Goal: Book appointment/travel/reservation

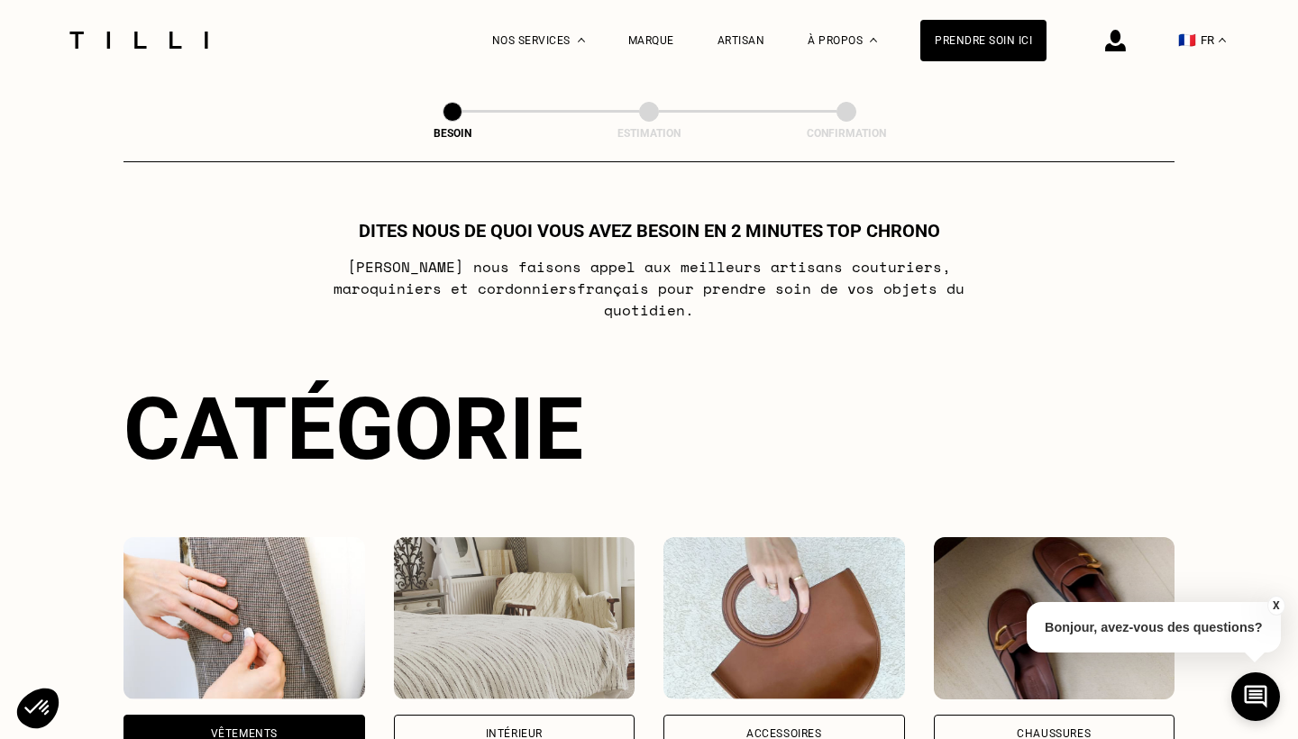
select select "FR"
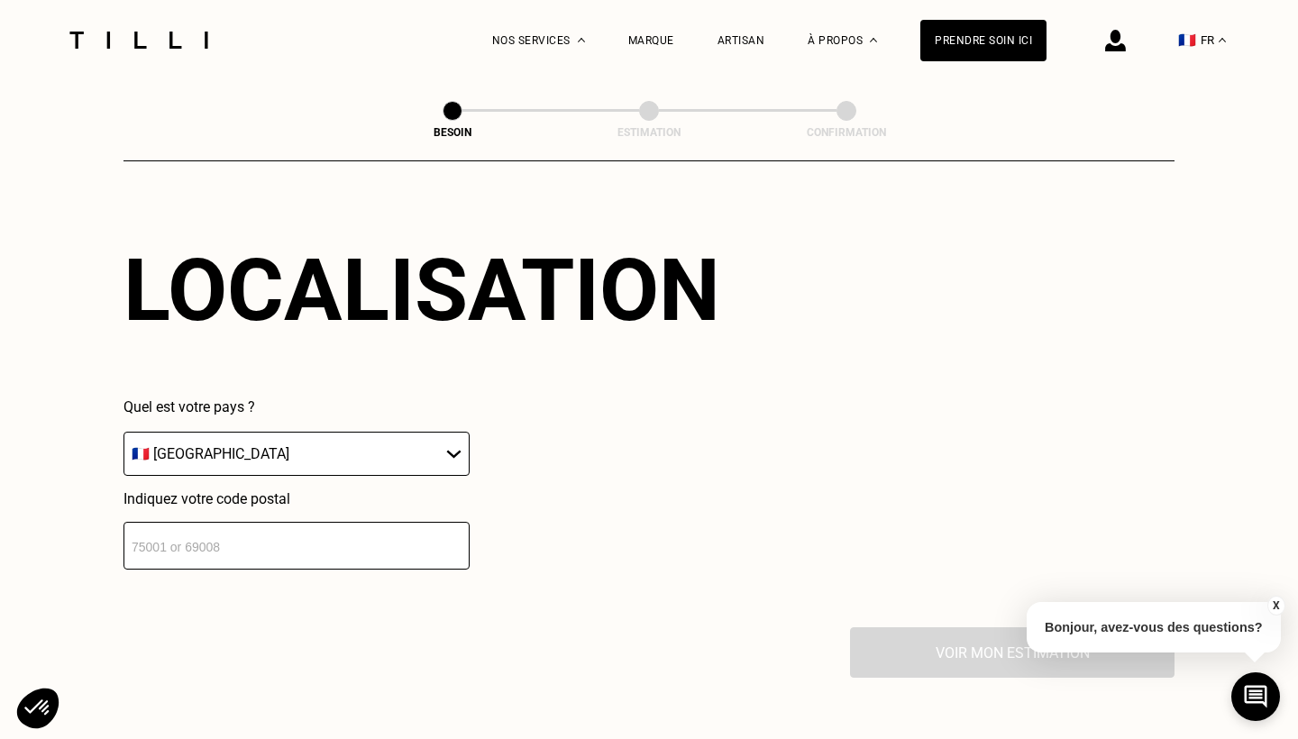
scroll to position [1606, 0]
click at [236, 522] on input "number" at bounding box center [297, 546] width 346 height 48
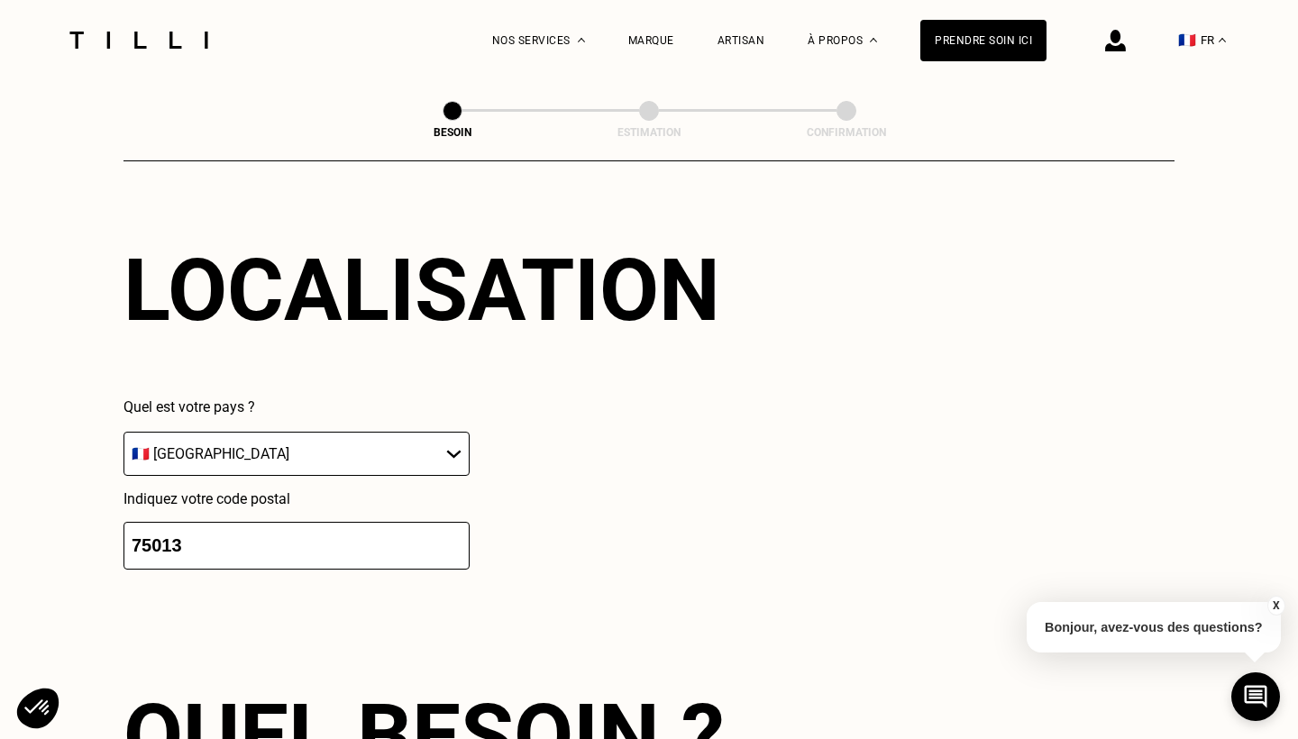
type input "75013"
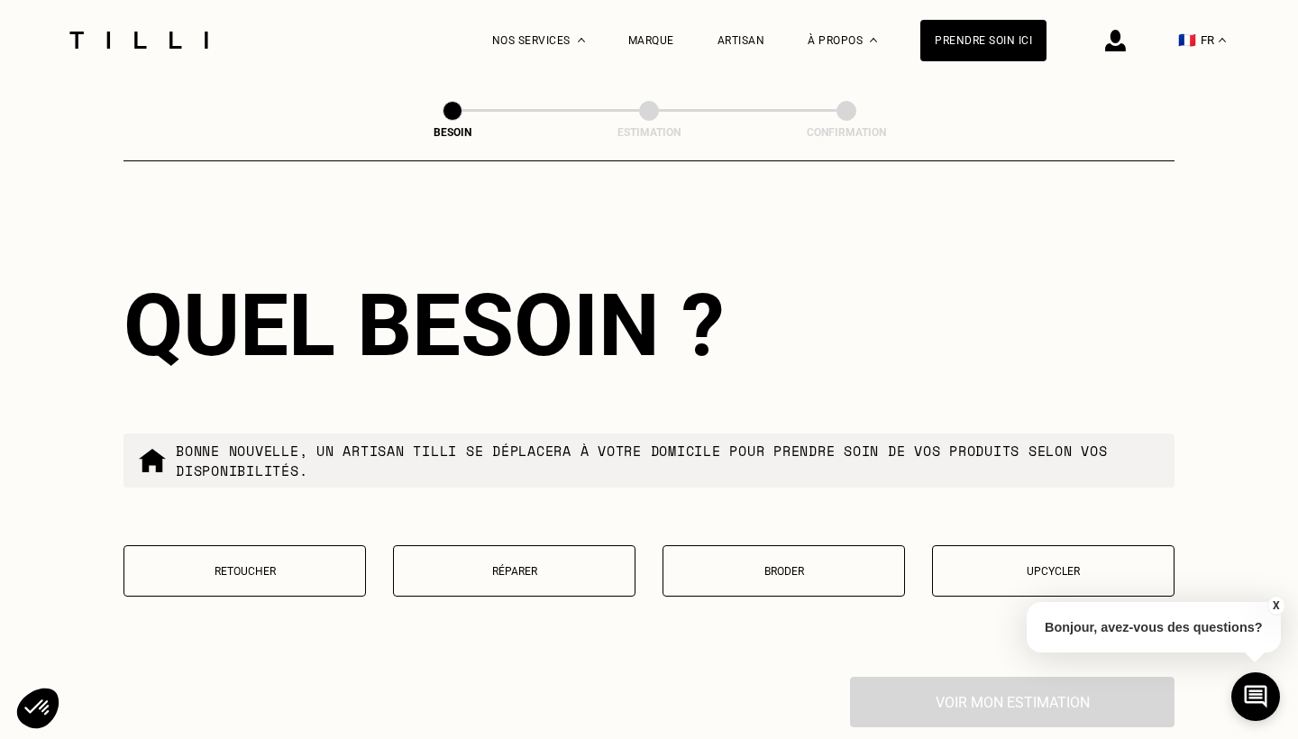
scroll to position [2047, 0]
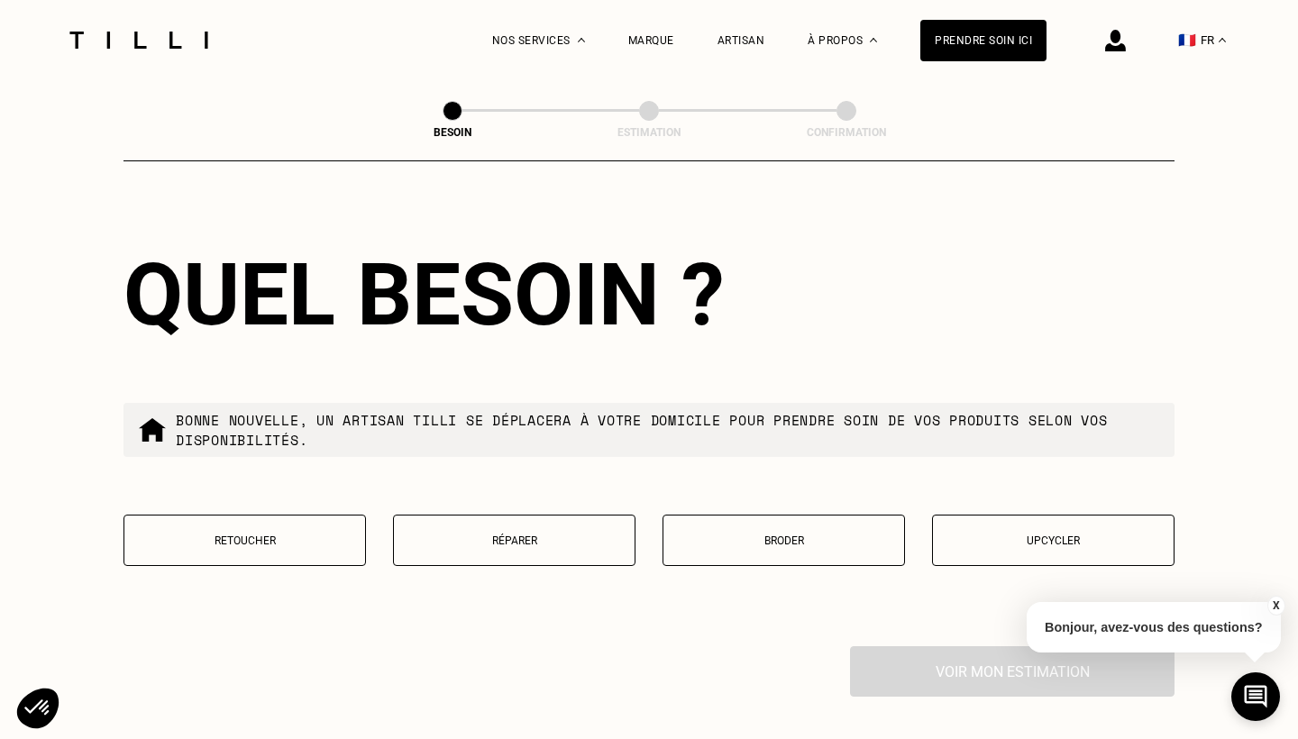
click at [262, 540] on button "Retoucher" at bounding box center [245, 540] width 243 height 51
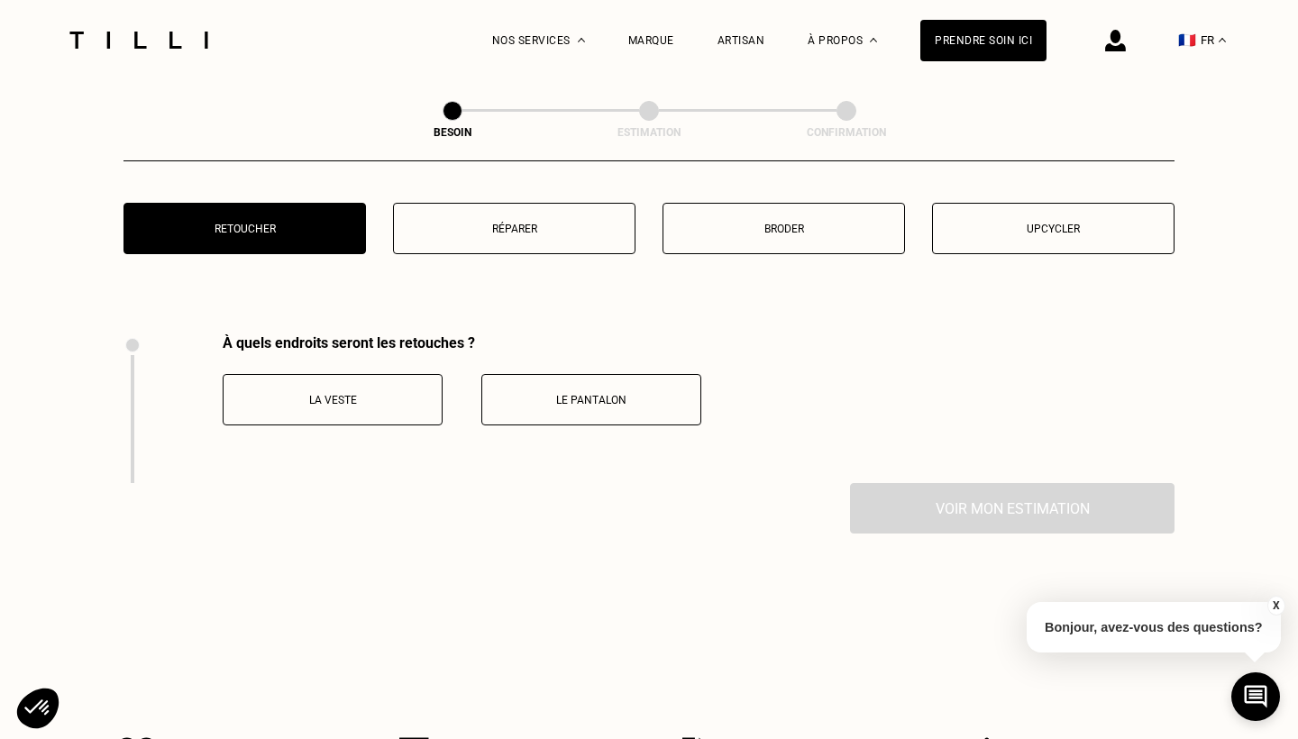
scroll to position [2476, 0]
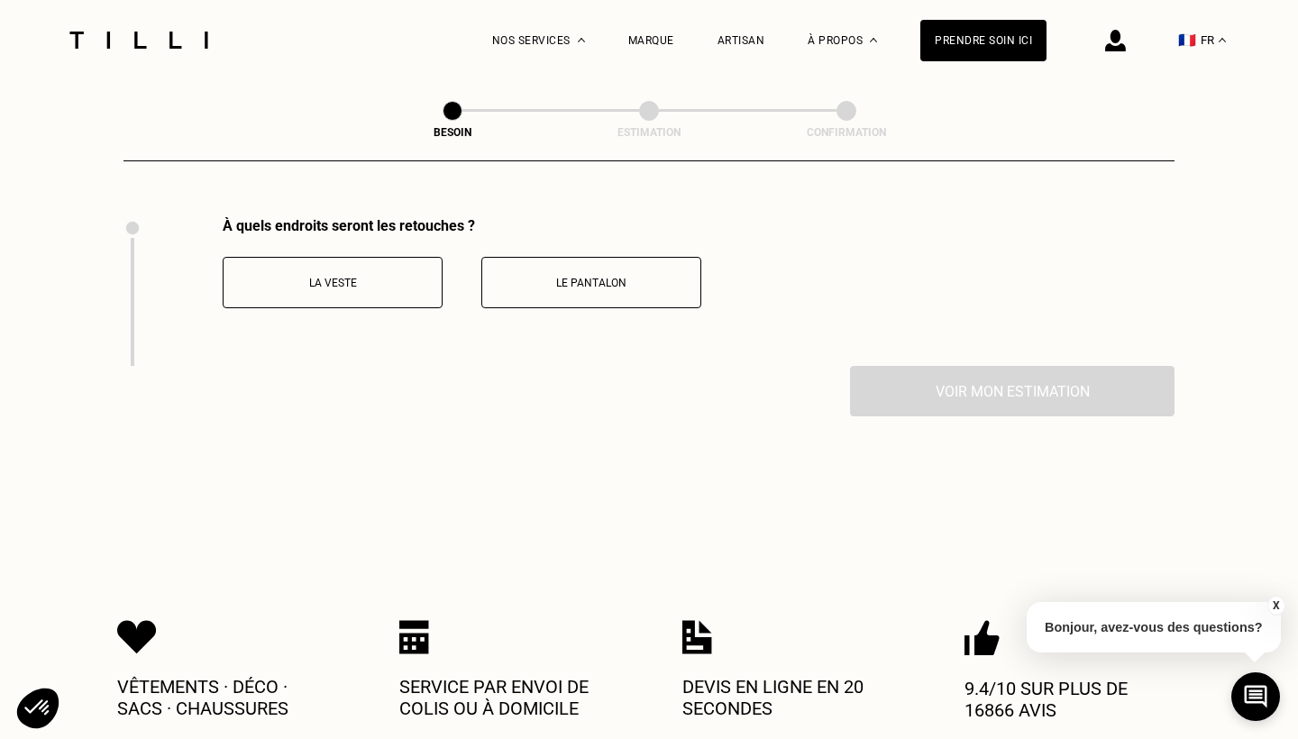
click at [418, 279] on button "La veste" at bounding box center [333, 282] width 220 height 51
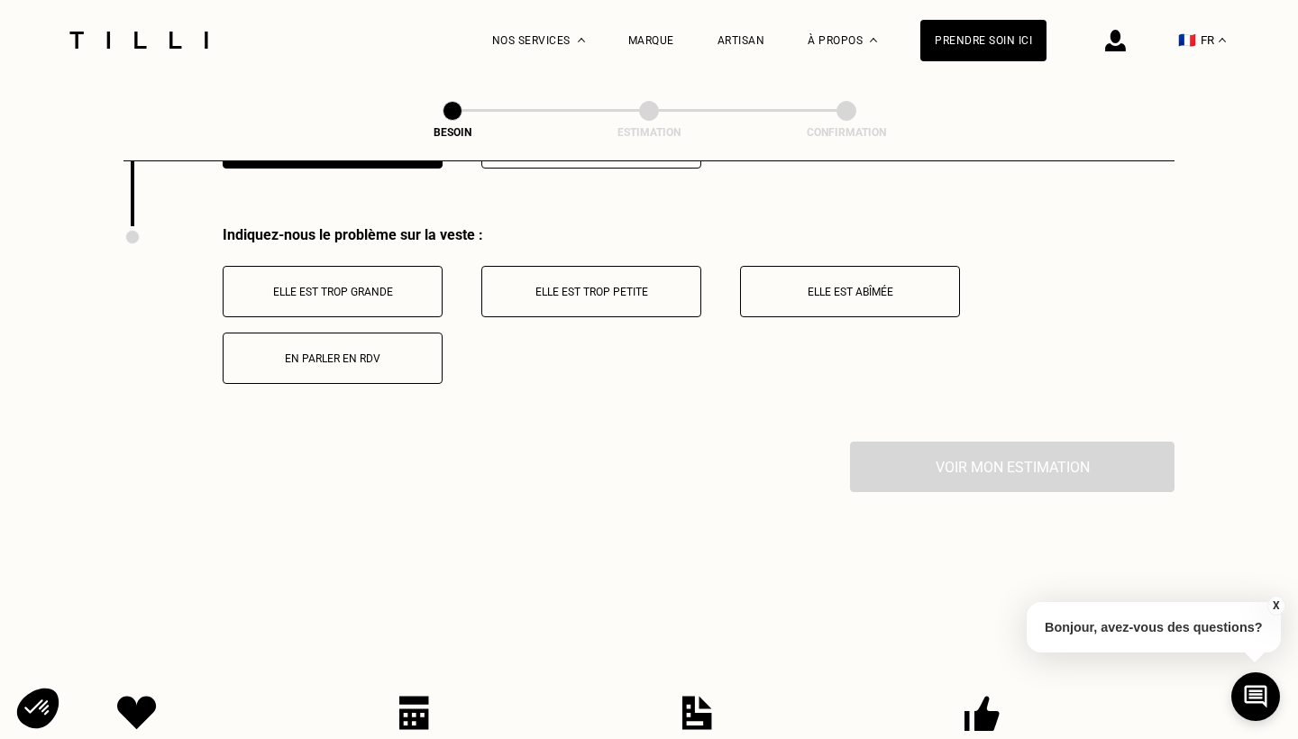
click at [586, 281] on button "Elle est trop petite" at bounding box center [591, 291] width 220 height 51
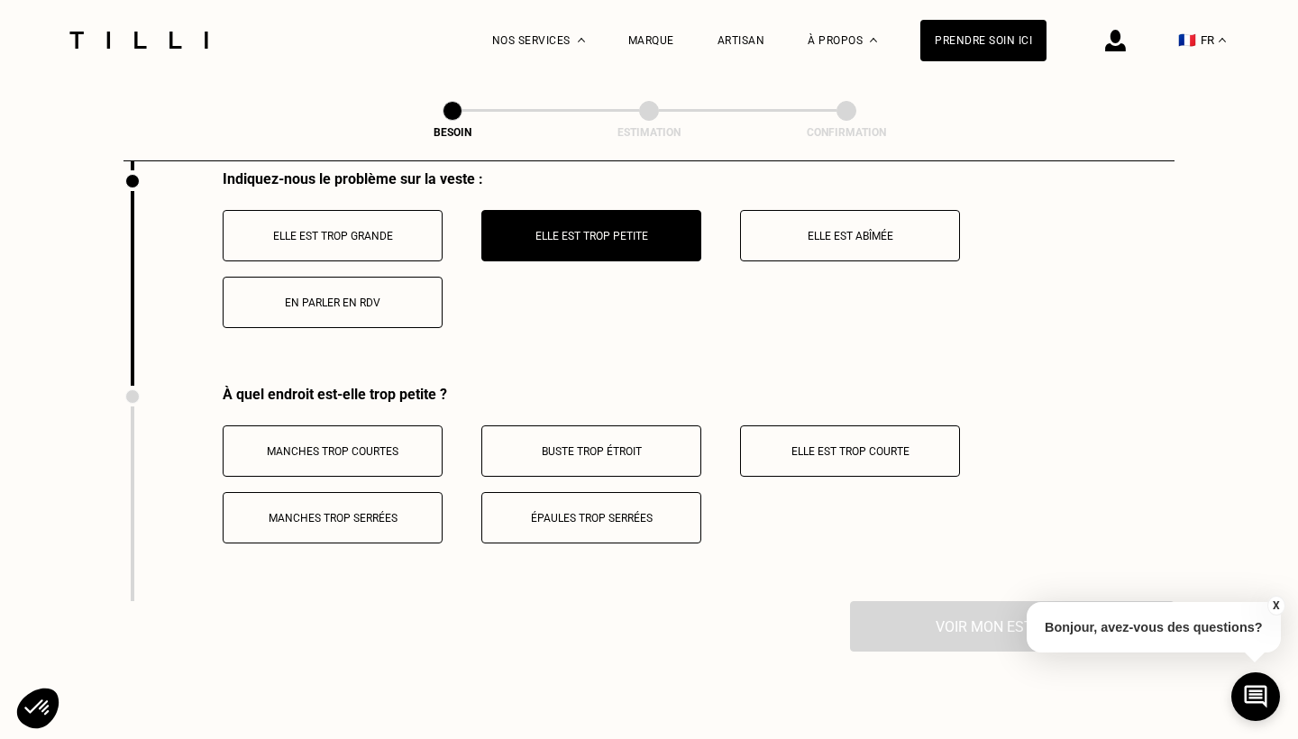
scroll to position [2672, 1]
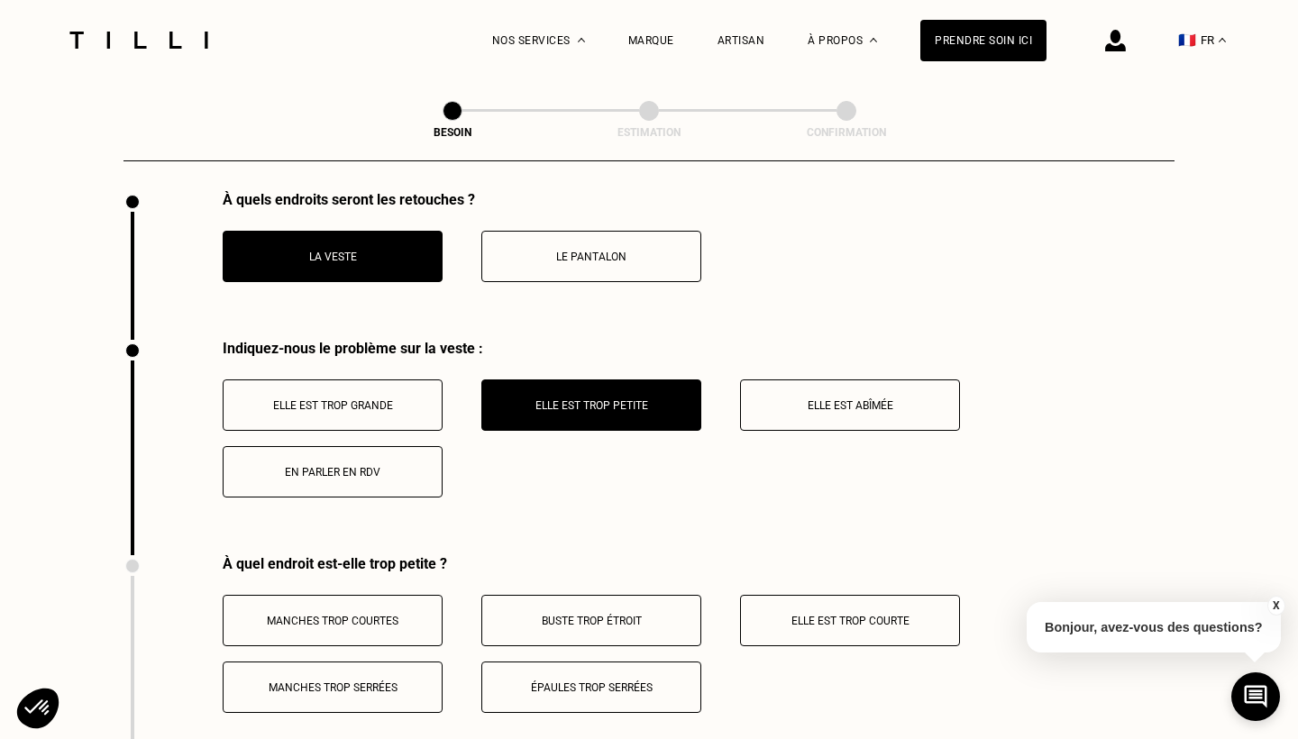
click at [636, 259] on button "Le pantalon" at bounding box center [591, 256] width 220 height 51
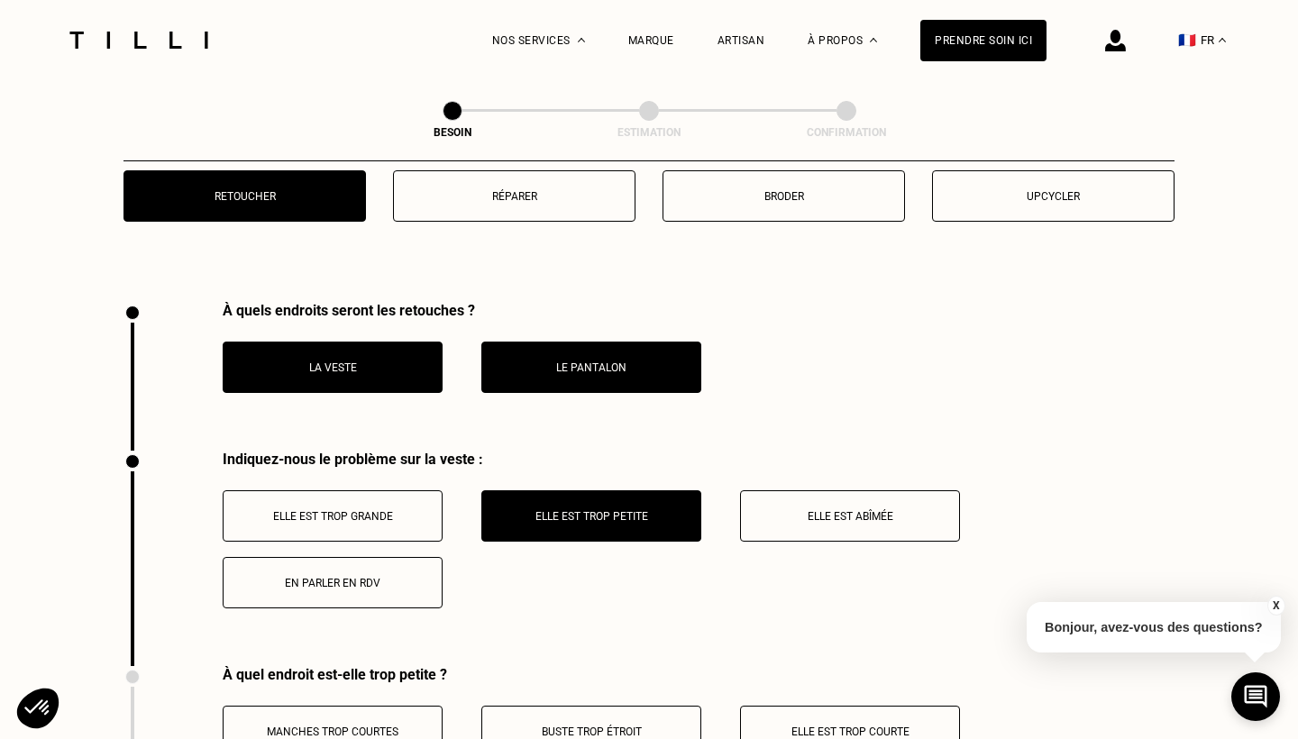
scroll to position [2394, 0]
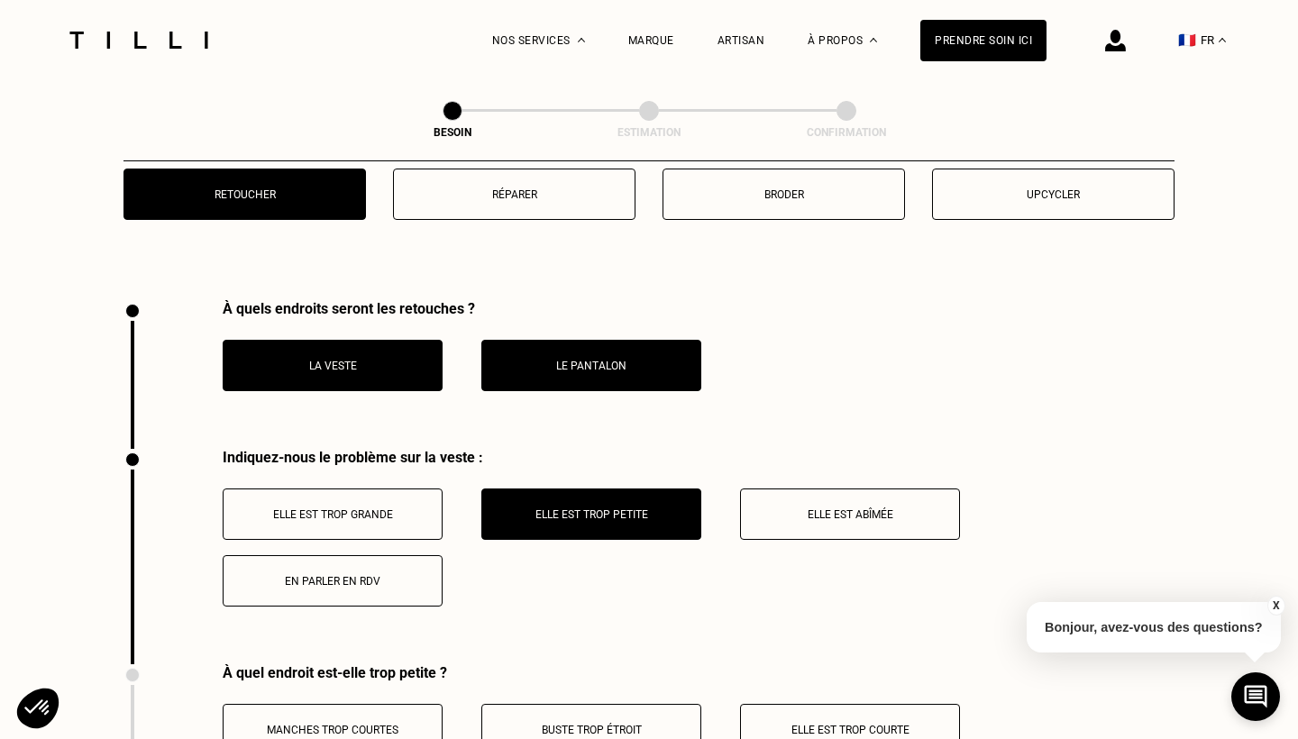
click at [360, 508] on p "Elle est trop grande" at bounding box center [333, 514] width 200 height 13
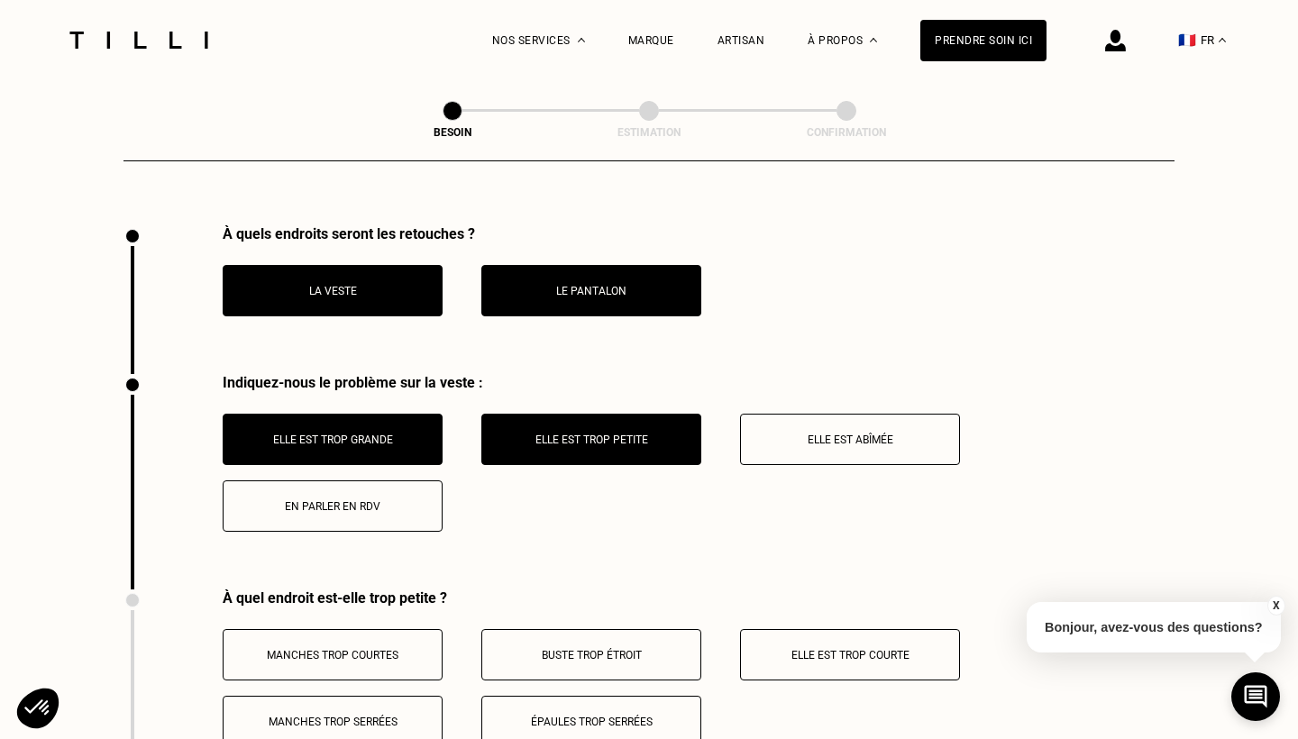
scroll to position [2469, 0]
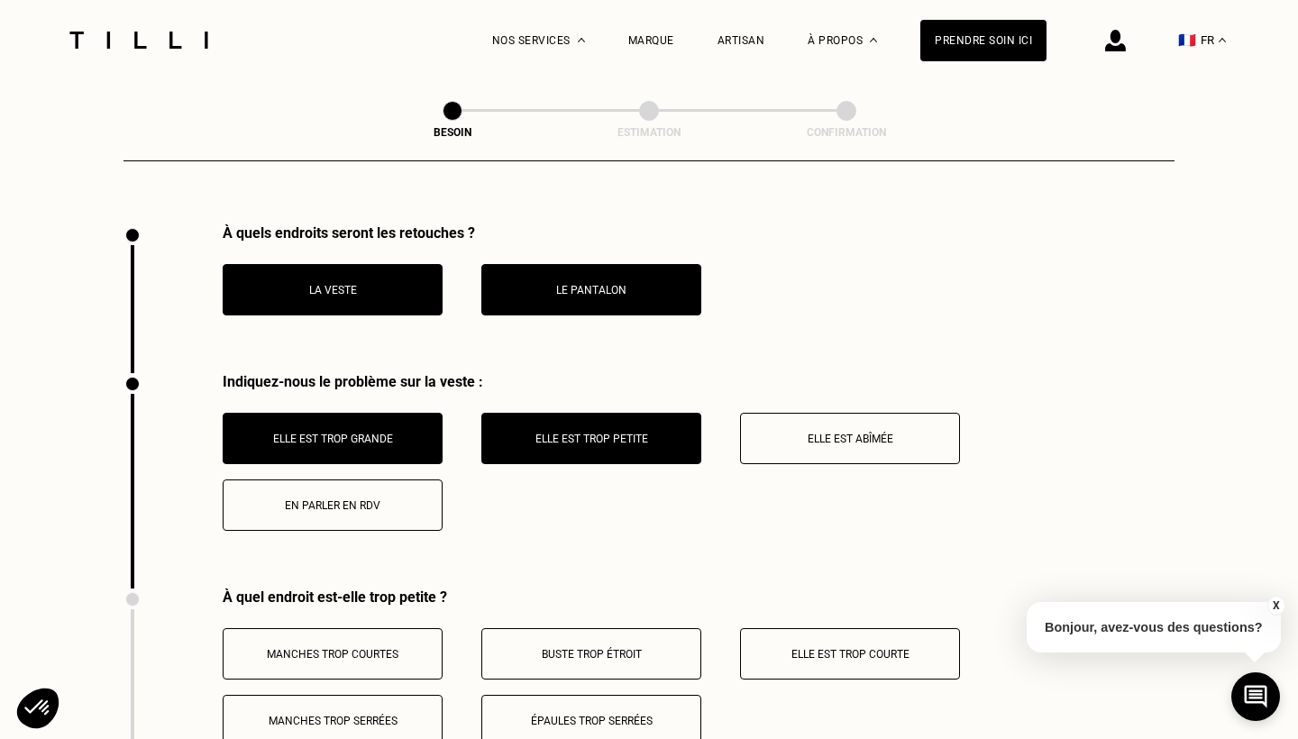
click at [521, 433] on p "Elle est trop petite" at bounding box center [591, 439] width 200 height 13
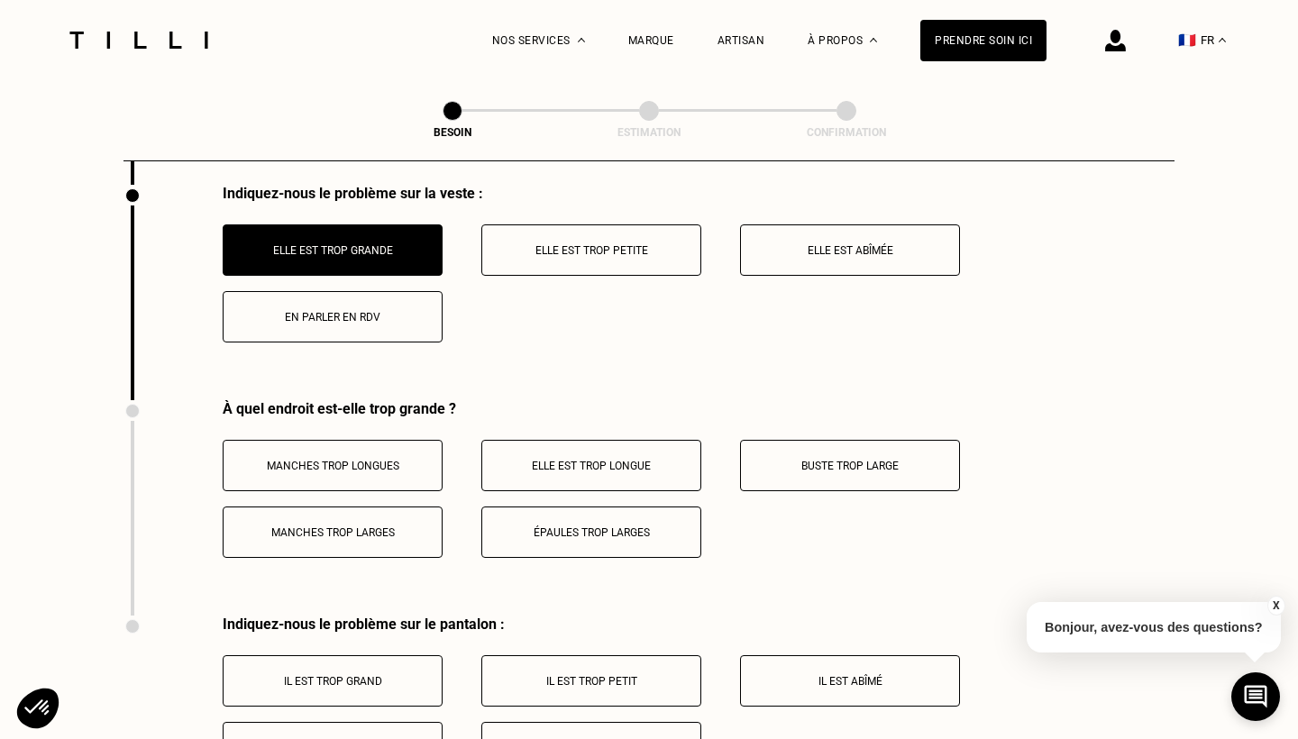
click at [332, 310] on button "En parler en RDV" at bounding box center [333, 316] width 220 height 51
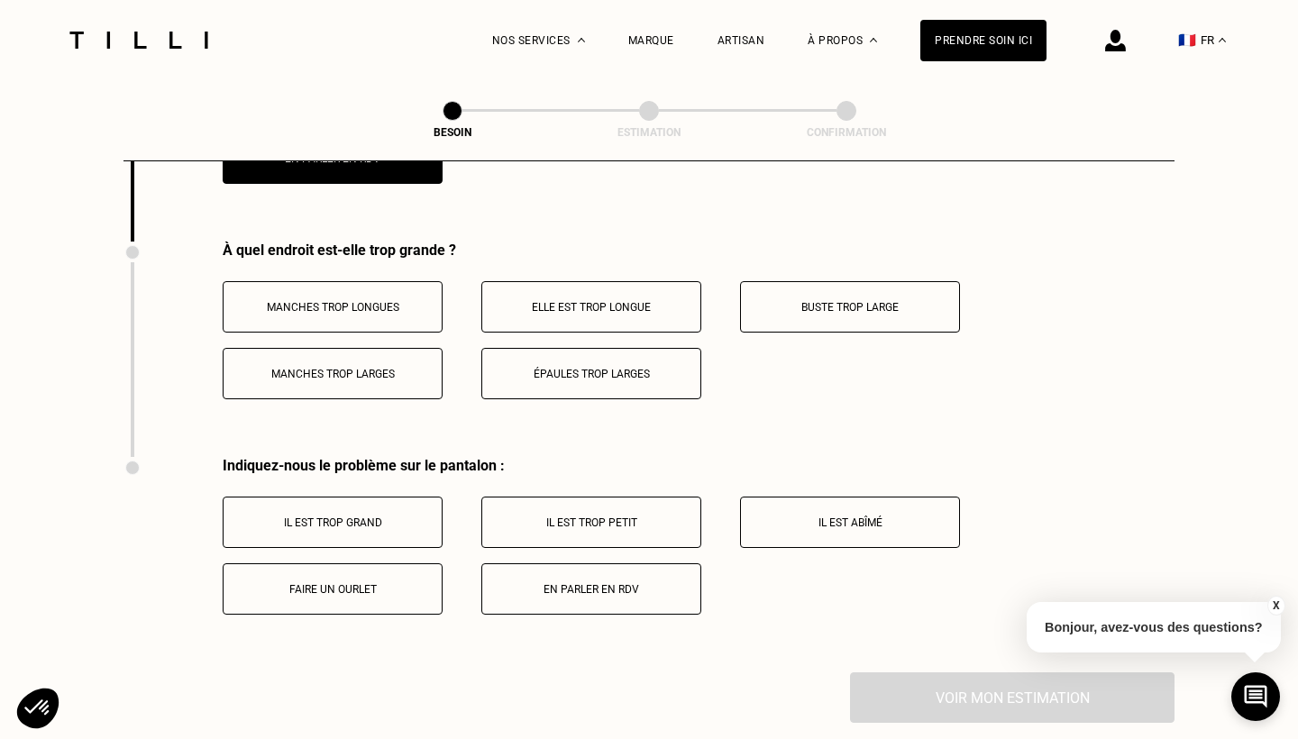
scroll to position [2841, 0]
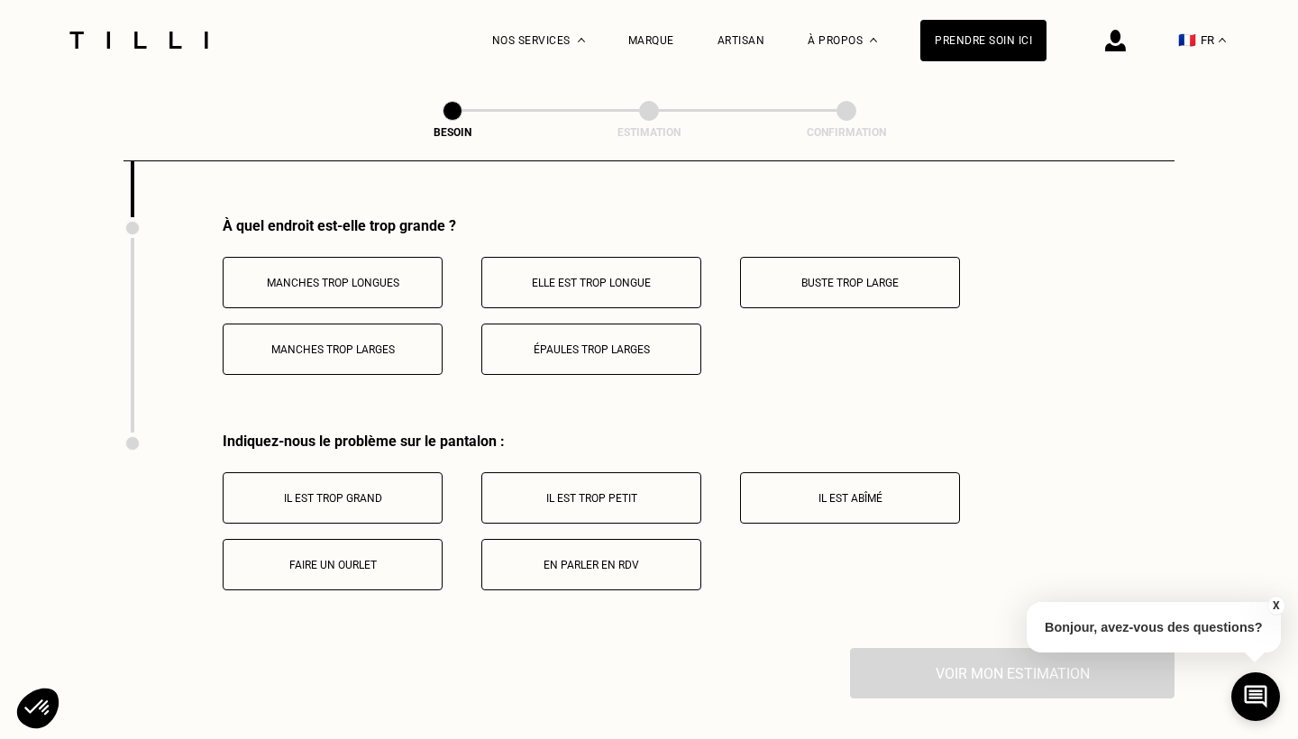
click at [618, 277] on p "Elle est trop longue" at bounding box center [591, 283] width 200 height 13
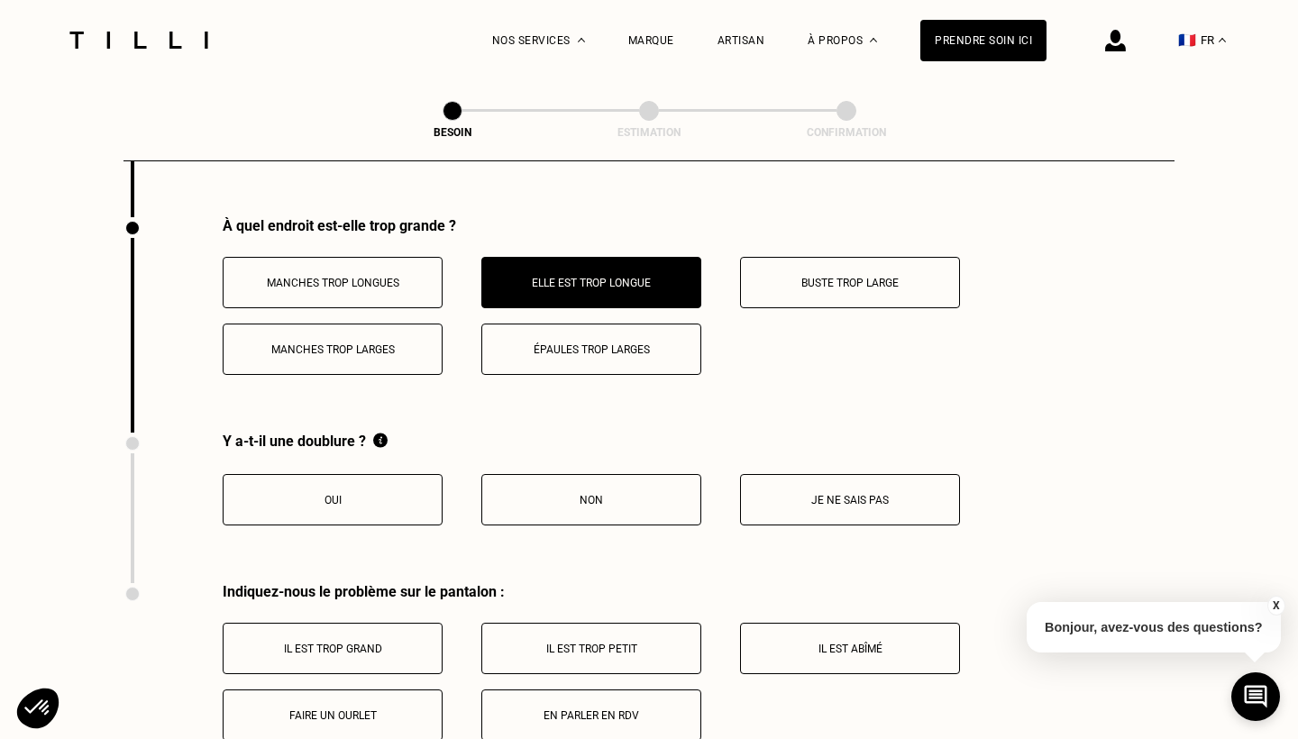
scroll to position [2914, 0]
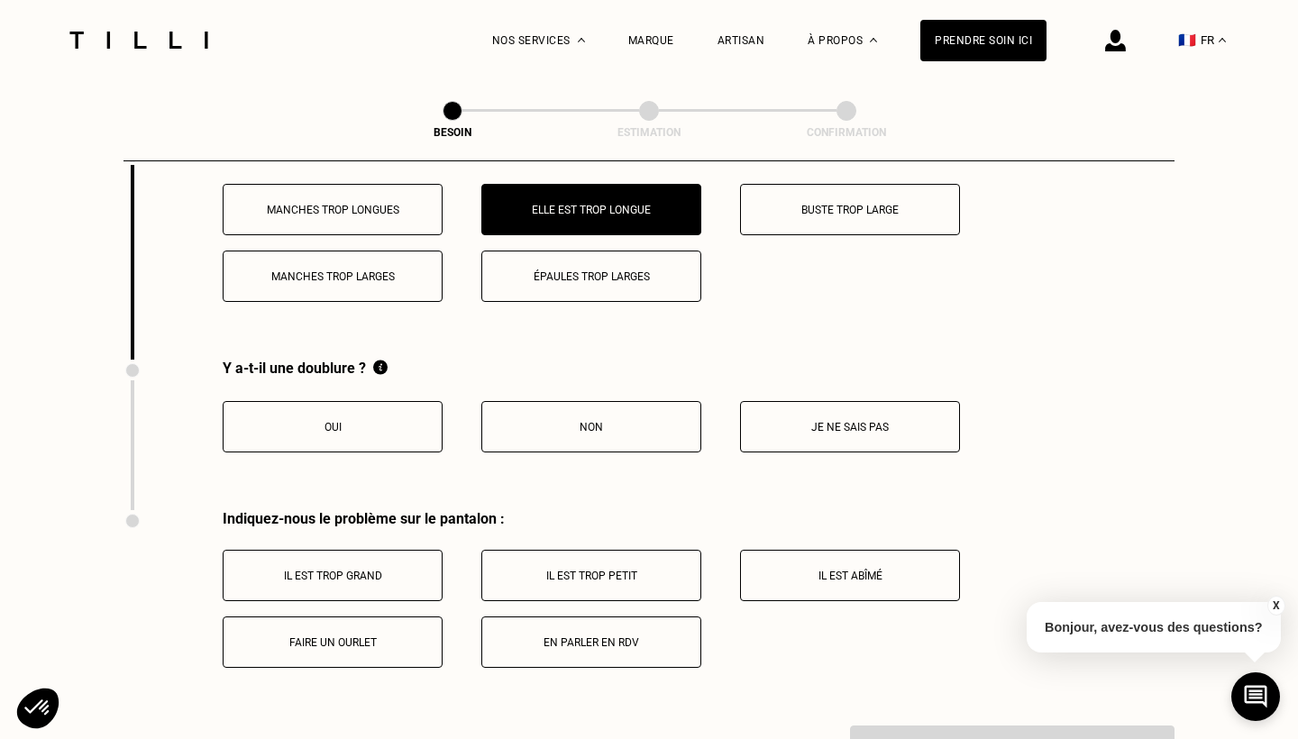
click at [380, 421] on p "Oui" at bounding box center [333, 427] width 200 height 13
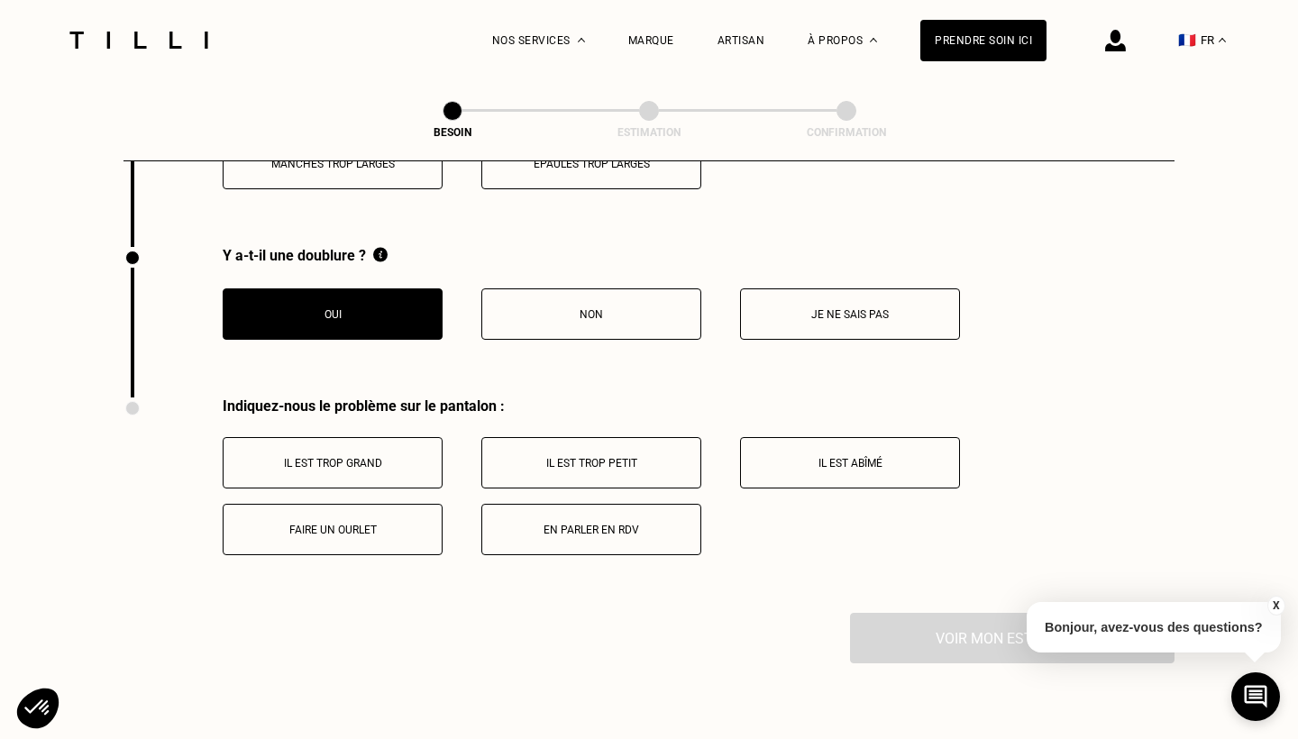
scroll to position [3034, 0]
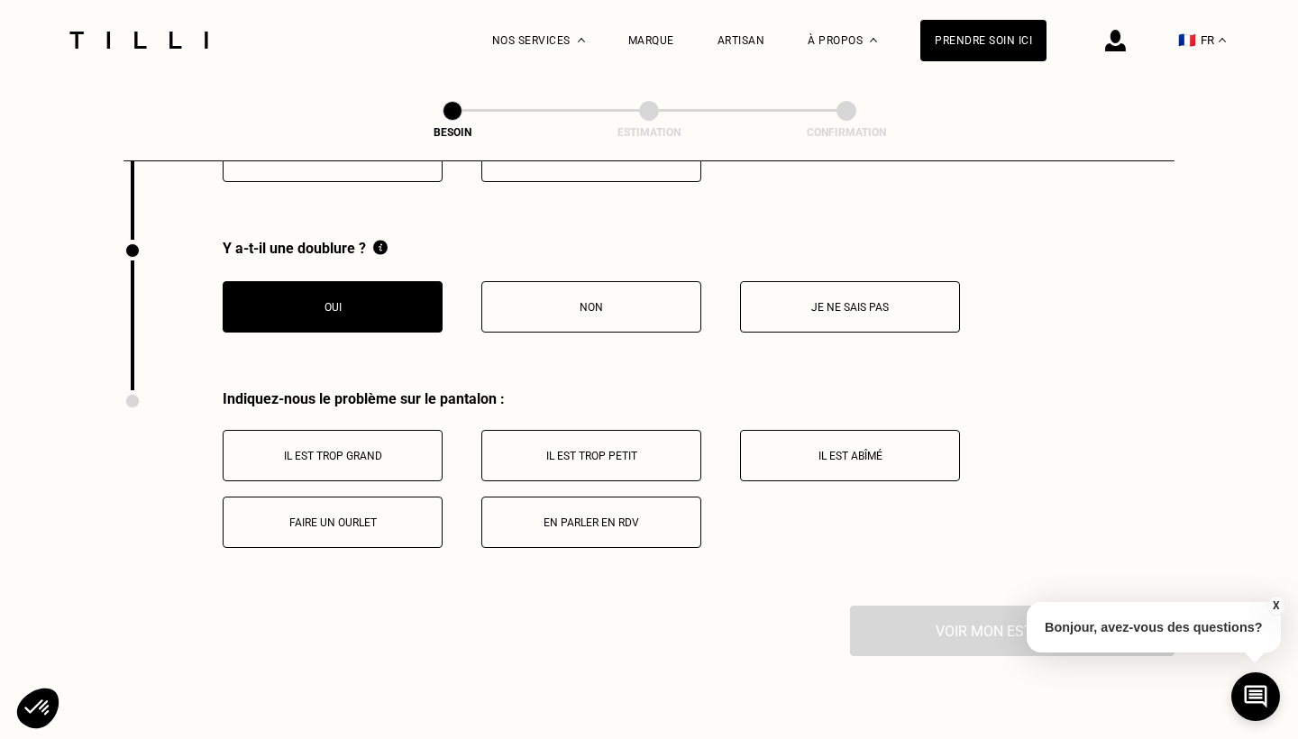
click at [583, 517] on p "En parler en RDV" at bounding box center [591, 523] width 200 height 13
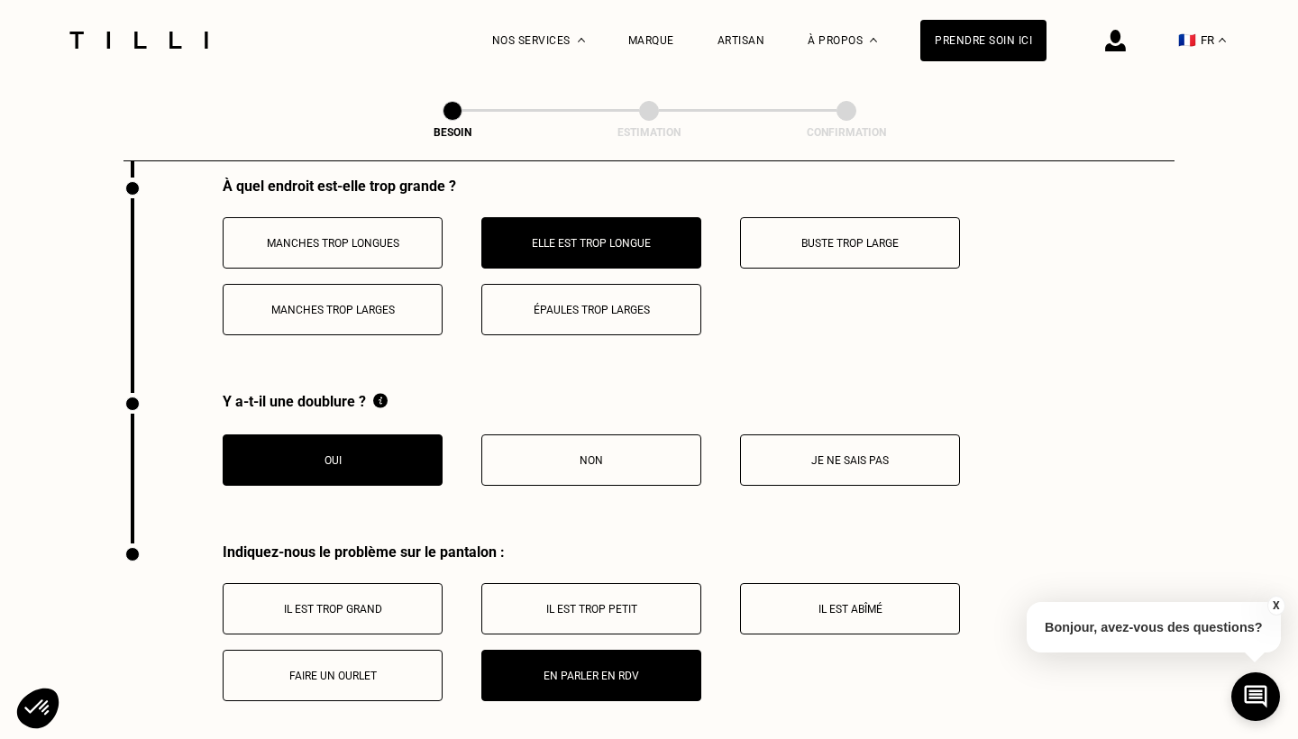
scroll to position [2841, 0]
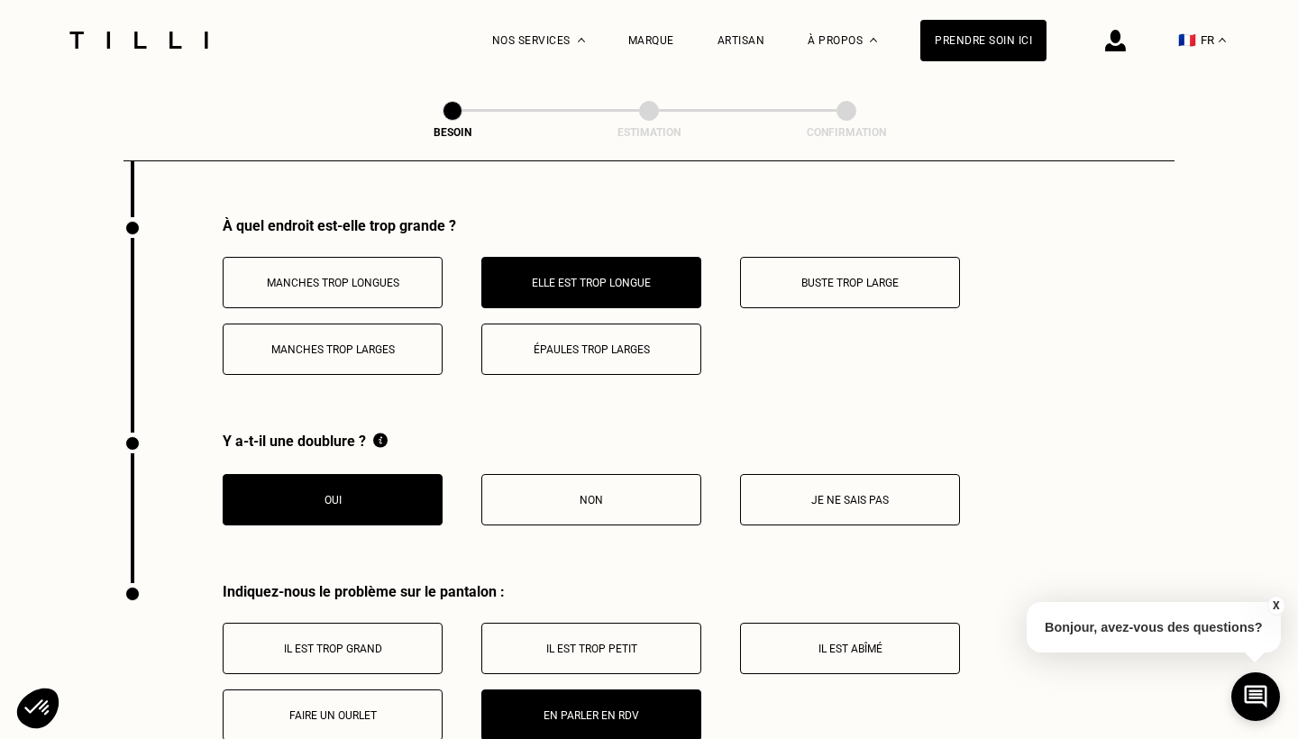
click at [403, 643] on p "Il est trop grand" at bounding box center [333, 649] width 200 height 13
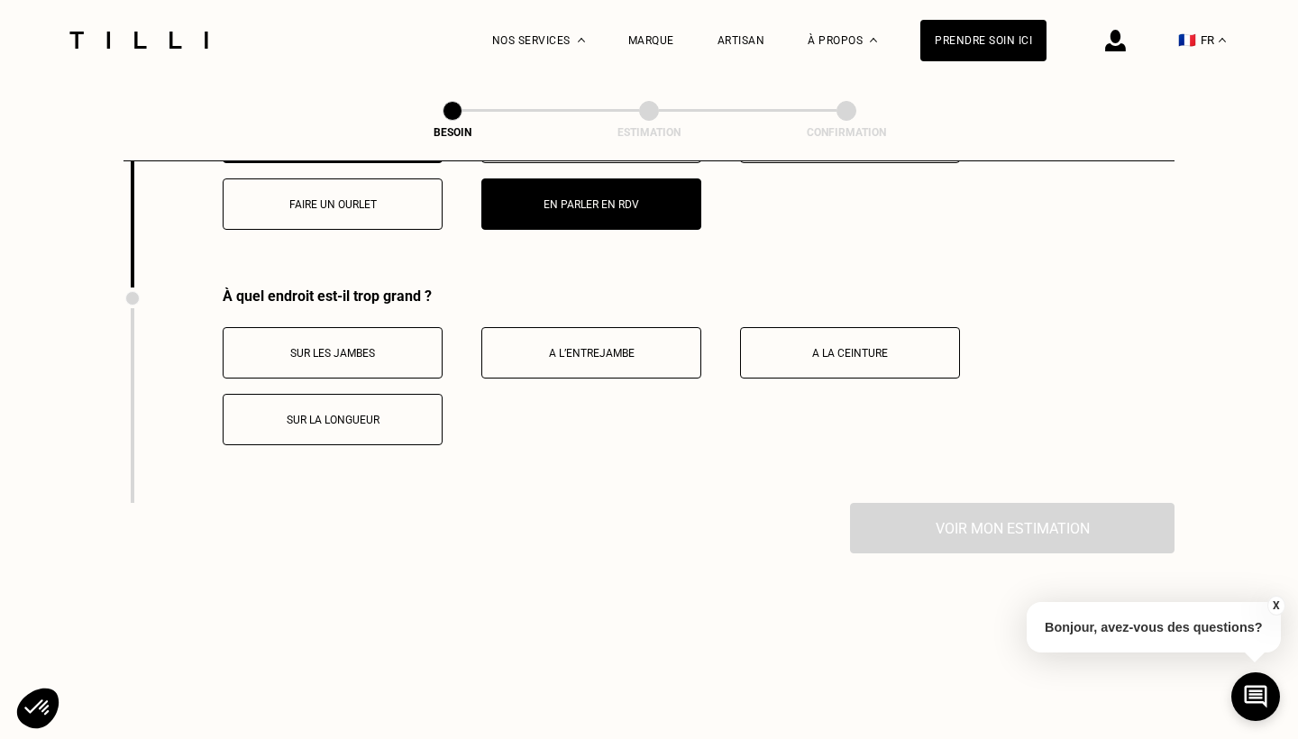
scroll to position [3355, 0]
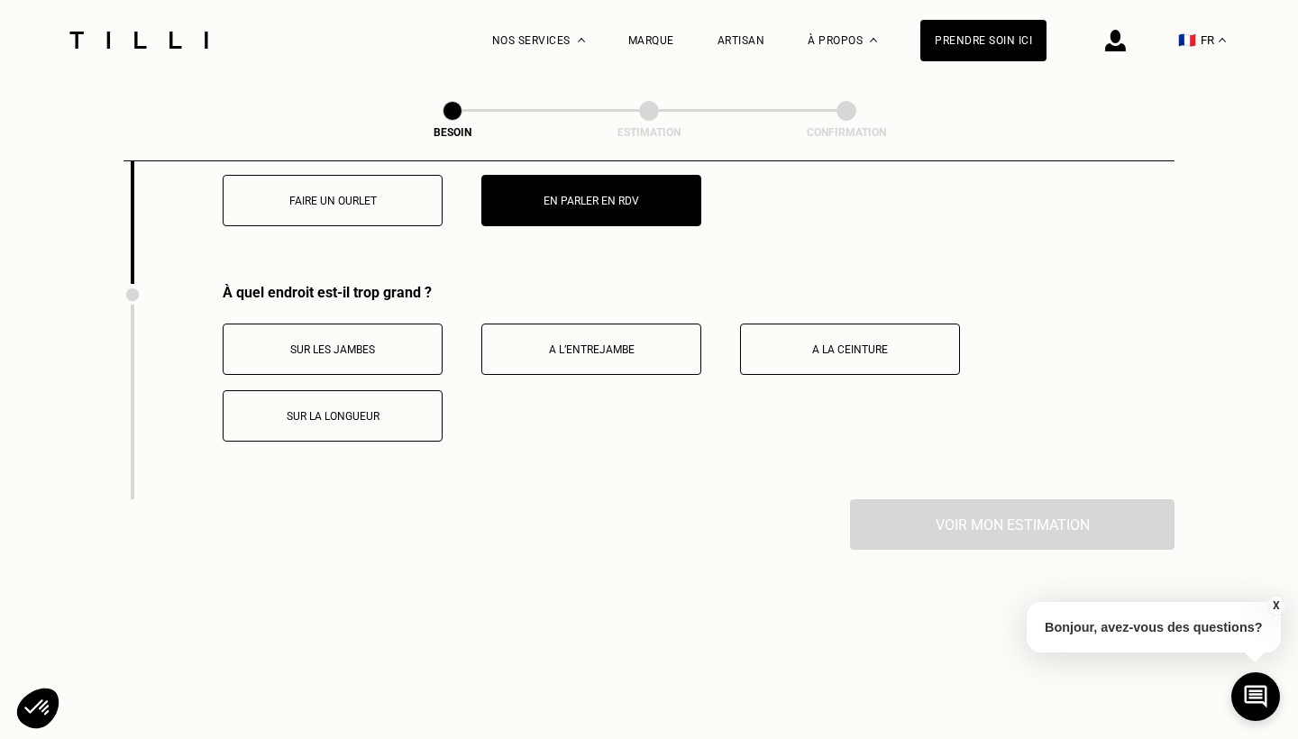
click at [370, 410] on p "Sur la longueur" at bounding box center [333, 416] width 200 height 13
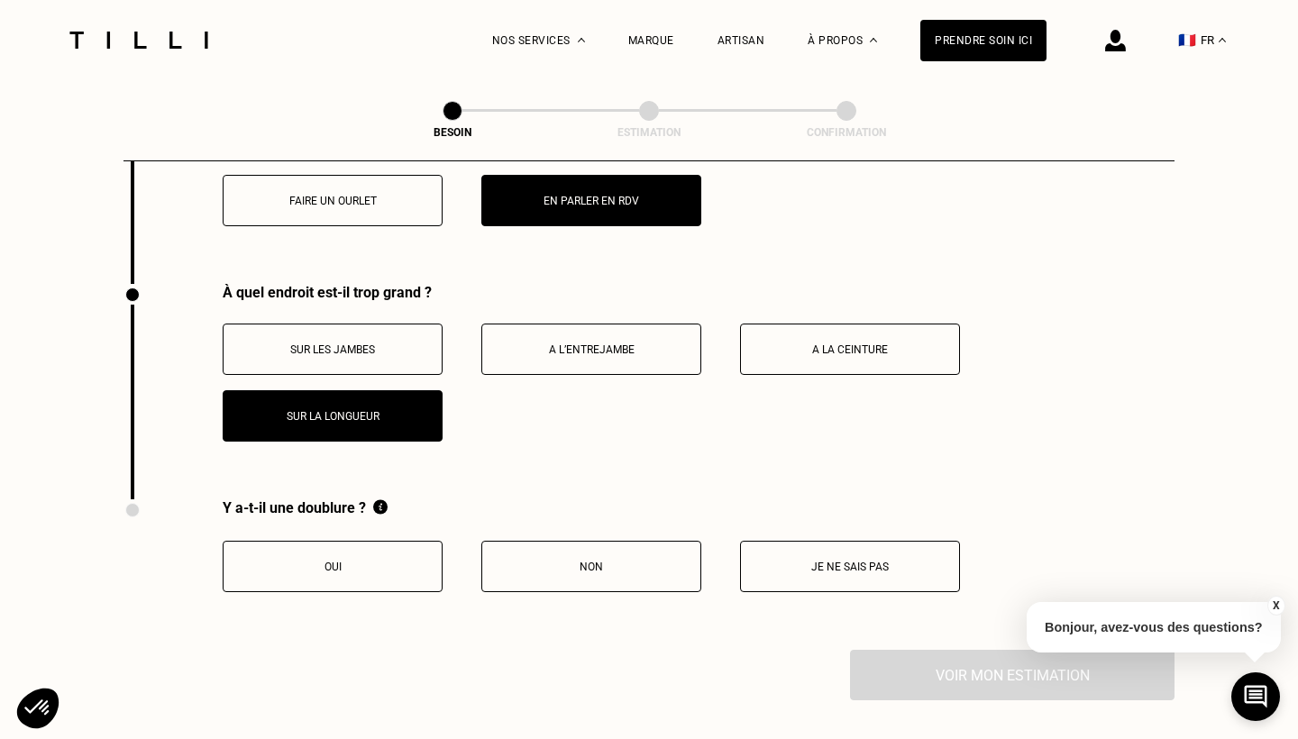
click at [837, 324] on button "A la ceinture" at bounding box center [850, 349] width 220 height 51
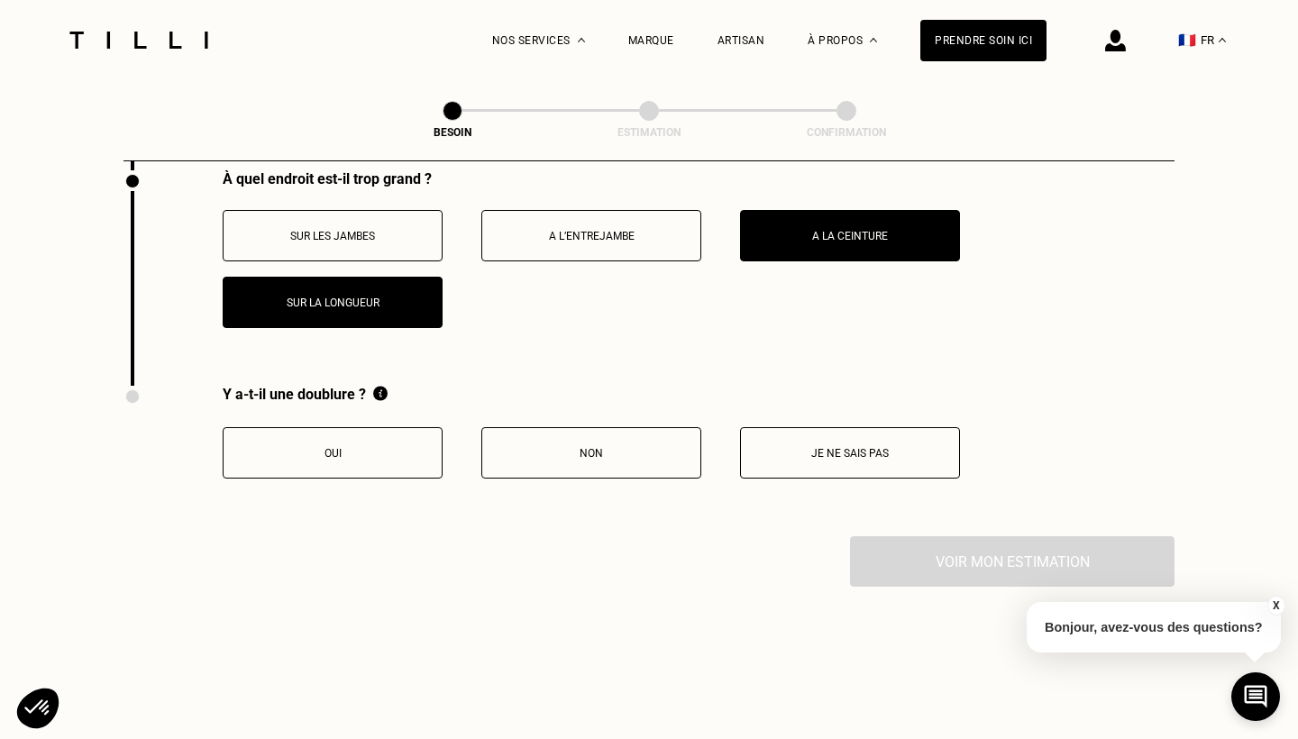
scroll to position [3472, 0]
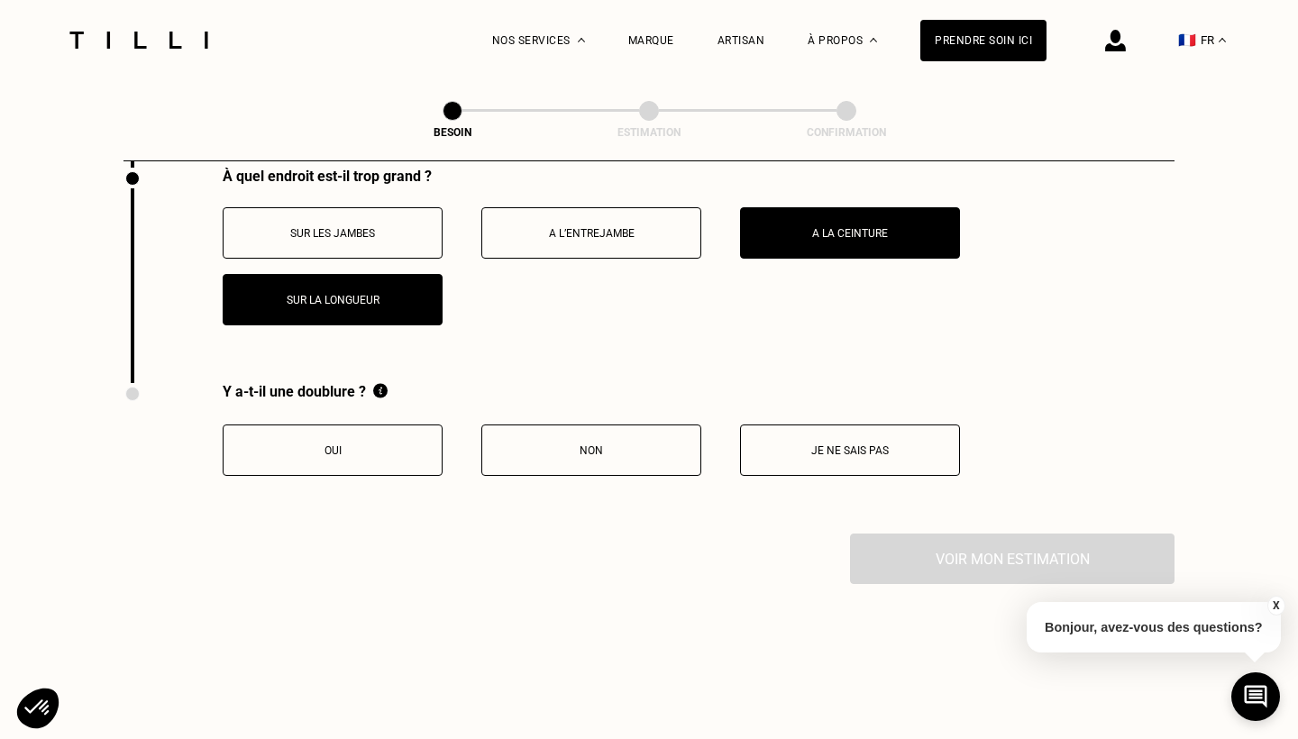
click at [310, 444] on p "Oui" at bounding box center [333, 450] width 200 height 13
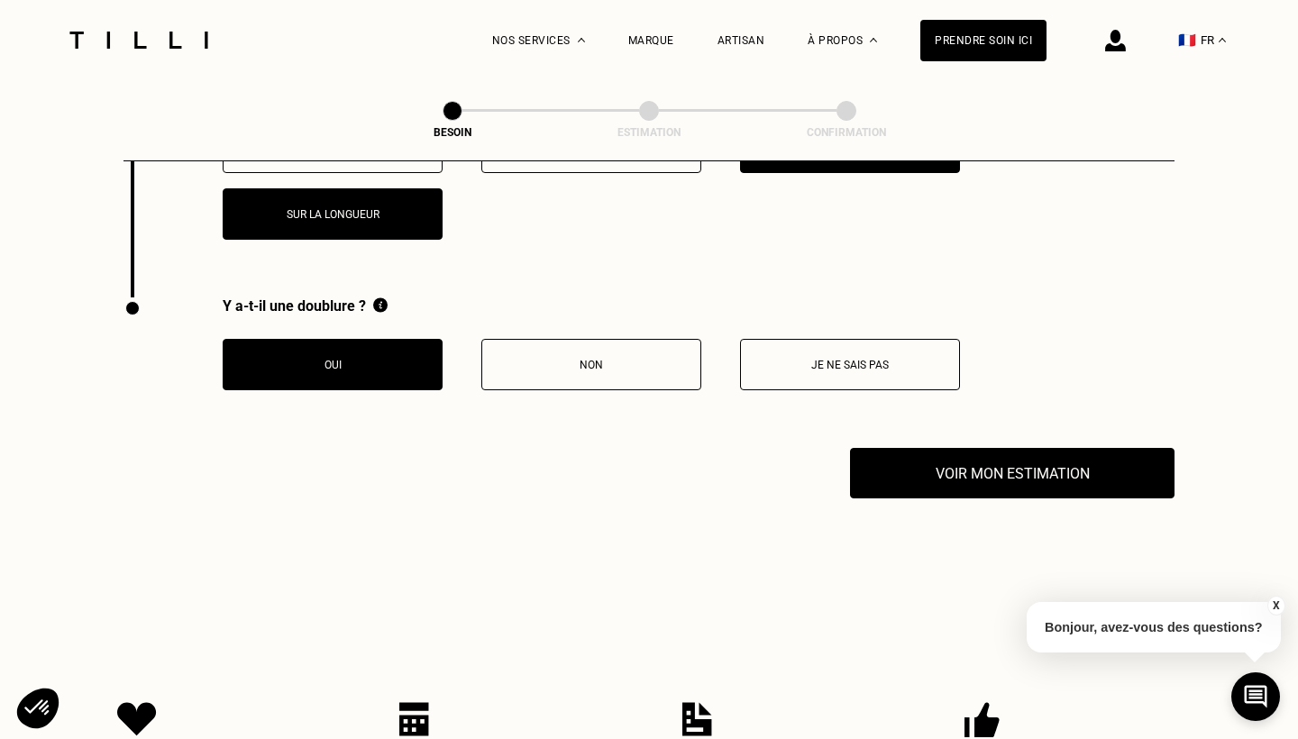
scroll to position [3574, 0]
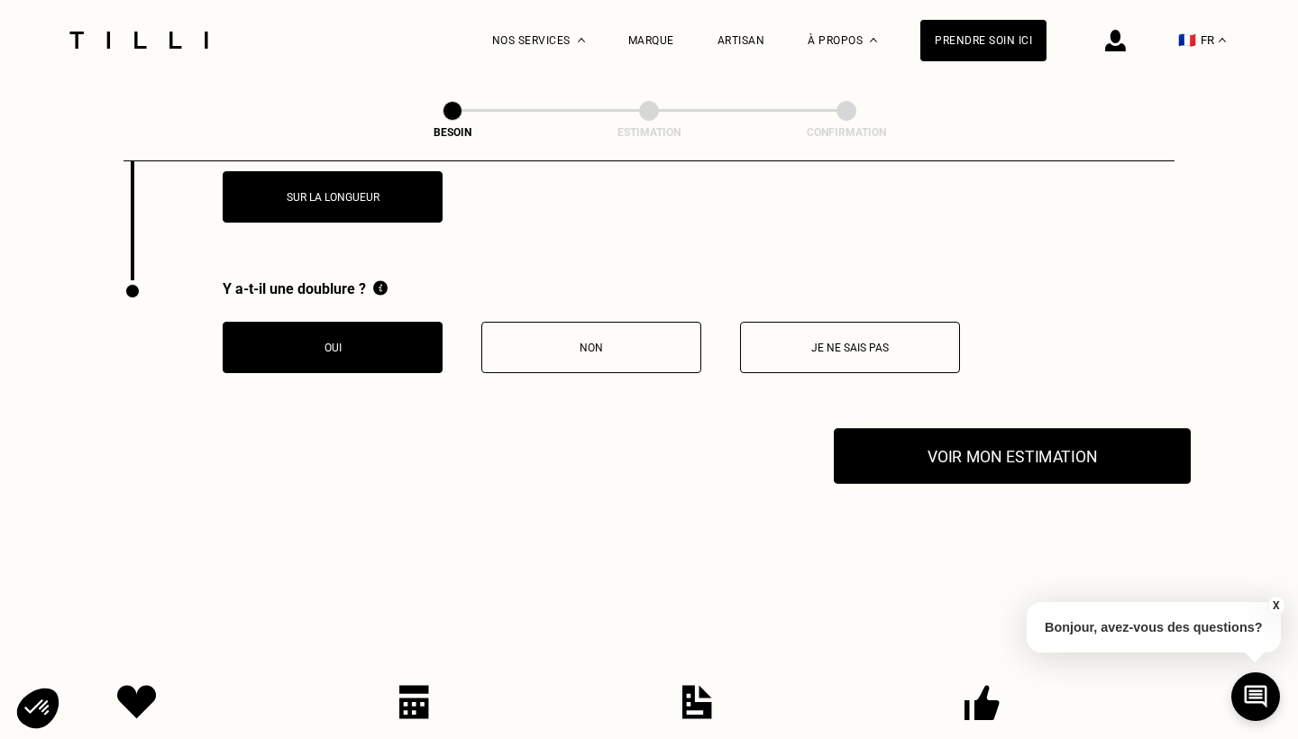
click at [911, 460] on button "Voir mon estimation" at bounding box center [1012, 456] width 357 height 56
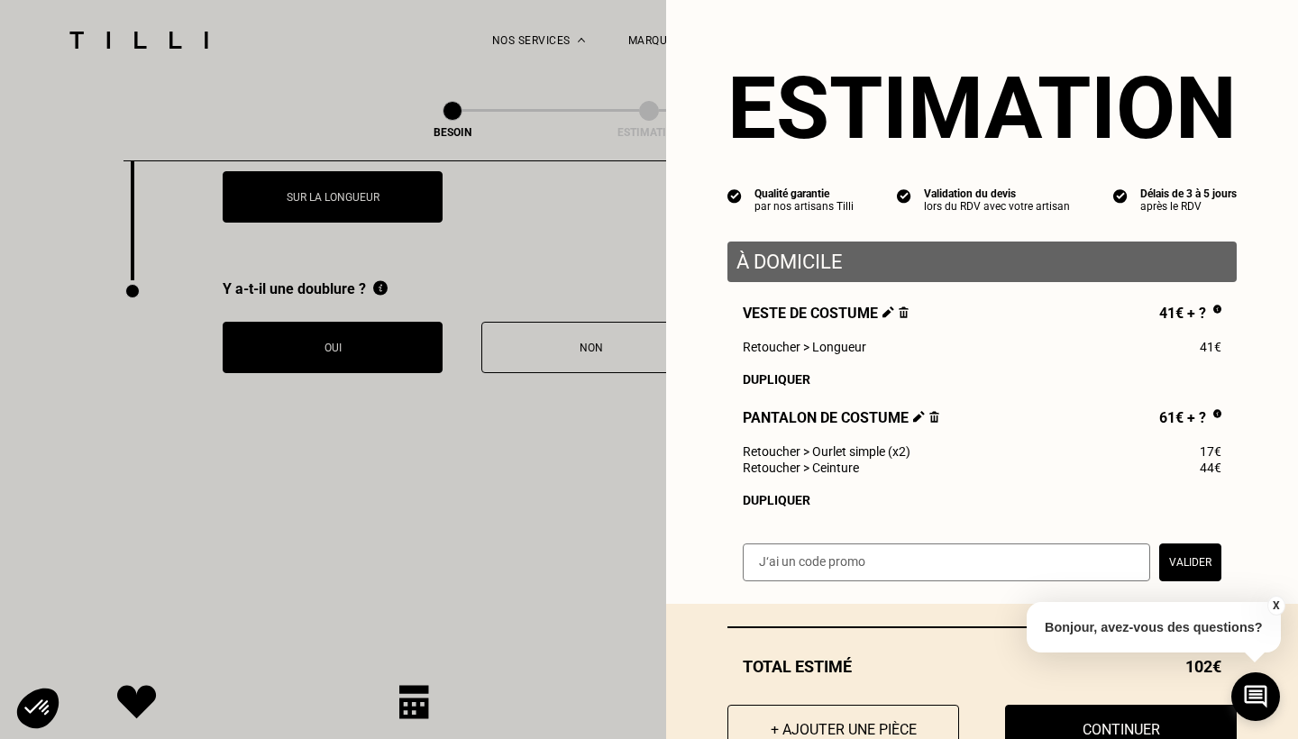
scroll to position [0, 0]
click at [1281, 606] on button "X" at bounding box center [1276, 606] width 18 height 20
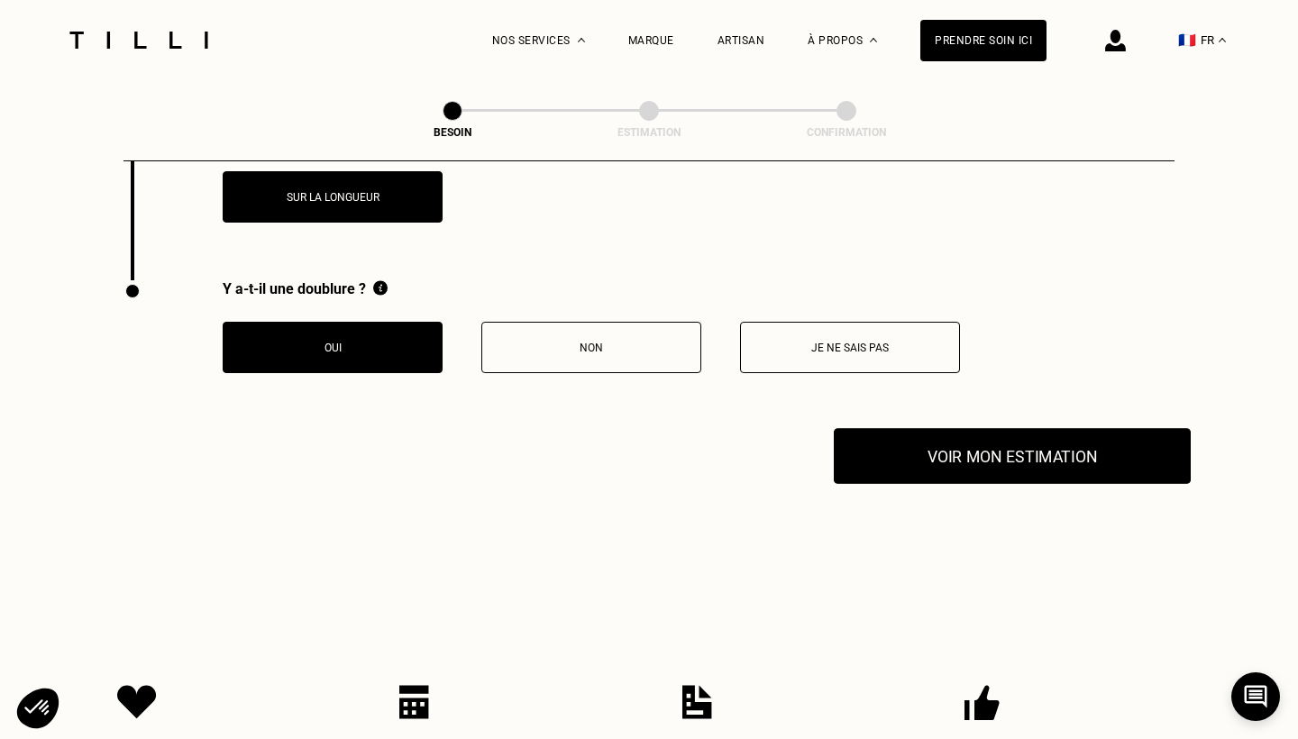
click at [968, 428] on button "Voir mon estimation" at bounding box center [1012, 456] width 357 height 56
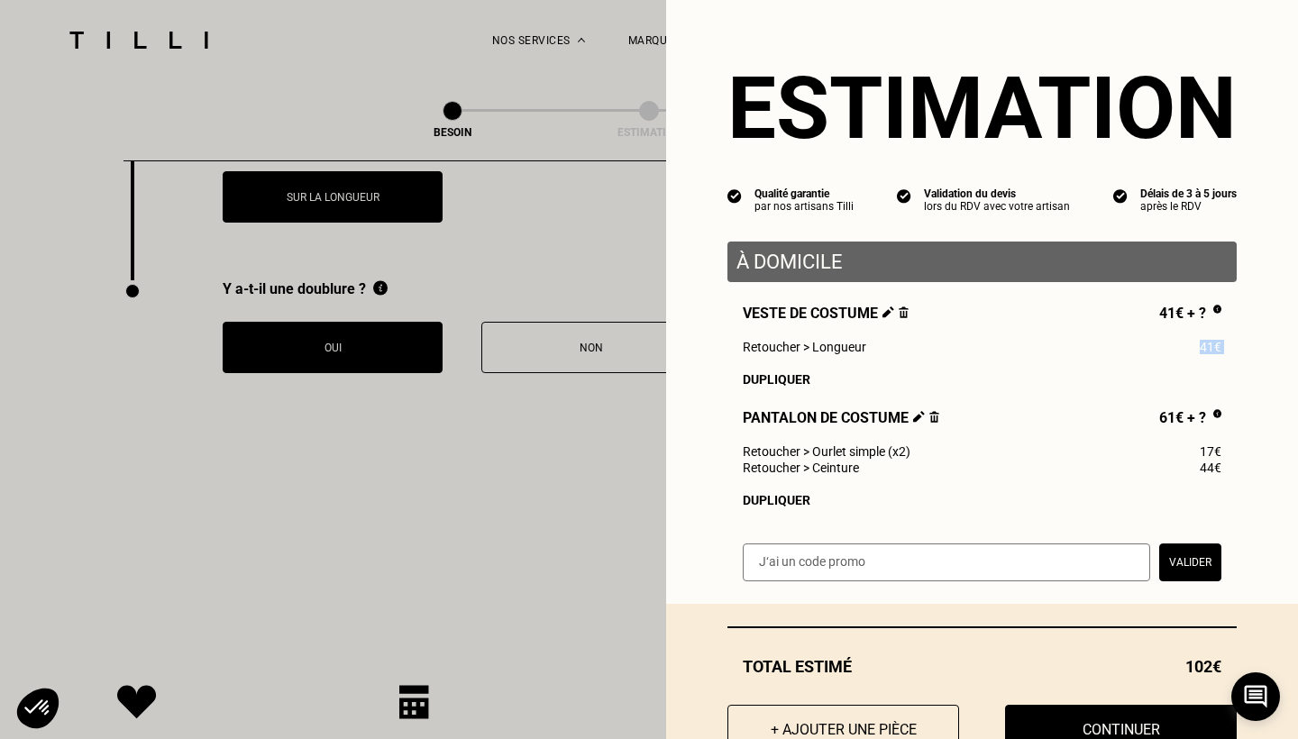
drag, startPoint x: 1166, startPoint y: 352, endPoint x: 1219, endPoint y: 356, distance: 53.4
click at [1219, 356] on div "Veste de costume 41€ + ? Retoucher > Longueur 41€ Dupliquer Pantalon de costume…" at bounding box center [982, 406] width 509 height 203
drag, startPoint x: 744, startPoint y: 455, endPoint x: 1205, endPoint y: 442, distance: 461.8
click at [1206, 444] on div "Retoucher > Ourlet simple (x2) 17€" at bounding box center [982, 451] width 479 height 14
click at [1029, 490] on div "Veste de costume 41€ + ? Retoucher > Longueur 41€ Dupliquer Pantalon de costume…" at bounding box center [982, 406] width 509 height 203
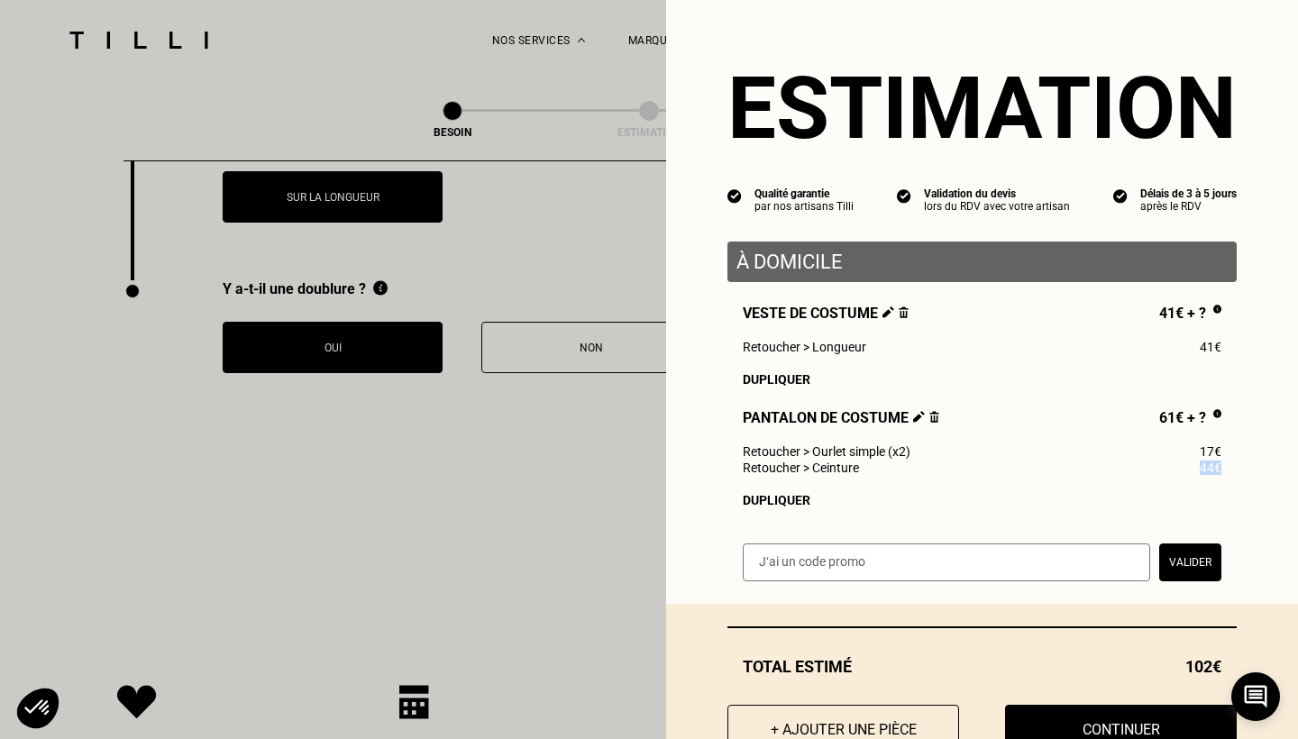
drag, startPoint x: 1174, startPoint y: 462, endPoint x: 1239, endPoint y: 459, distance: 65.0
click at [1239, 459] on div "Estimation Qualité garantie par nos artisans Tilli Validation du devis lors du …" at bounding box center [982, 302] width 632 height 604
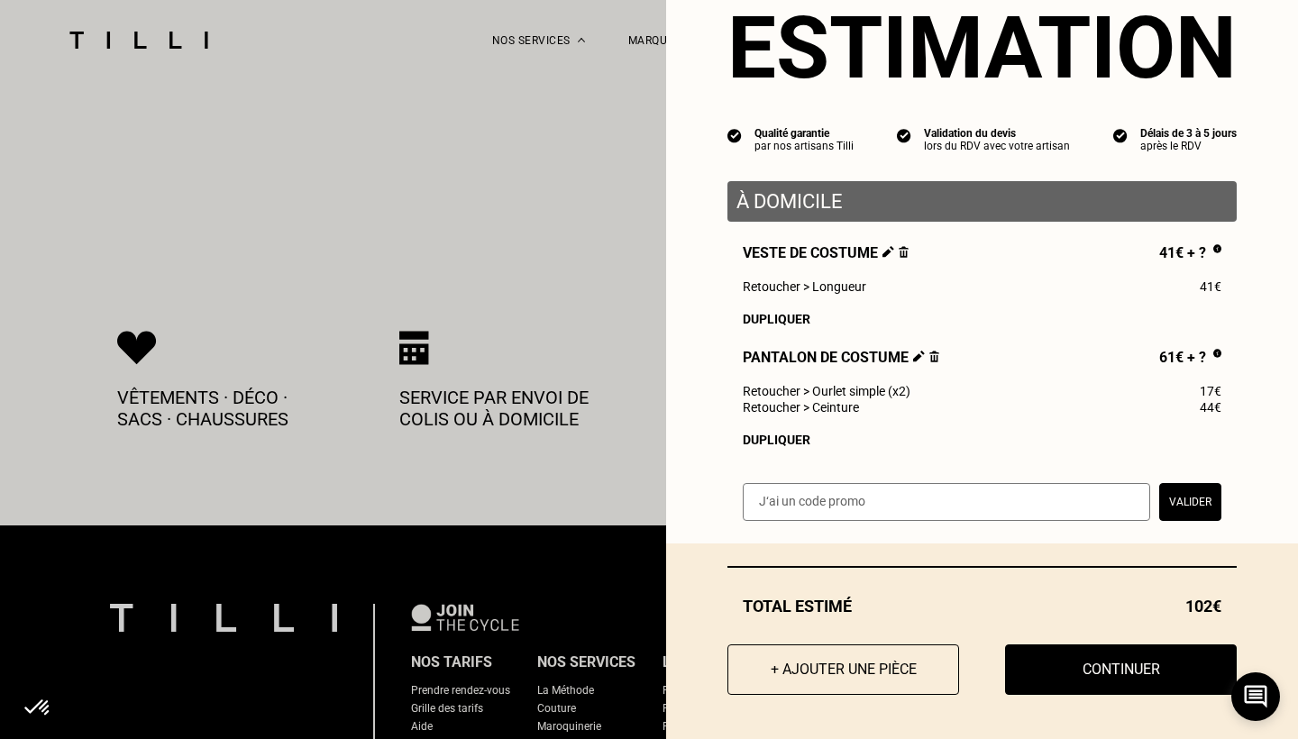
scroll to position [3985, 0]
